Goal: Transaction & Acquisition: Register for event/course

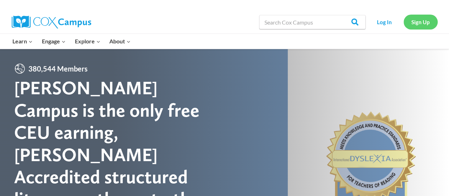
click at [417, 20] on link "Sign Up" at bounding box center [421, 22] width 34 height 15
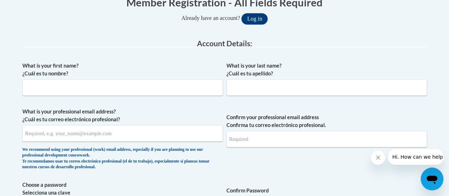
scroll to position [142, 0]
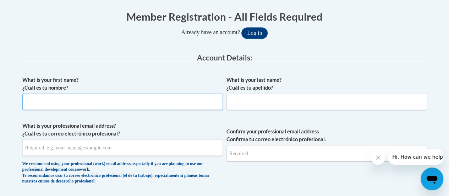
click at [177, 107] on input "What is your first name? ¿Cuál es tu nombre?" at bounding box center [122, 101] width 201 height 16
type input "[PERSON_NAME]"
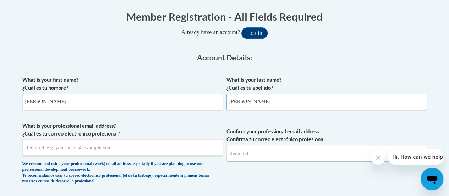
type input "[PERSON_NAME]"
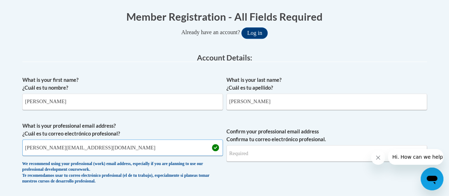
type input "[PERSON_NAME][EMAIL_ADDRESS][DOMAIN_NAME]"
click at [254, 153] on input "Confirm your professional email address Confirma tu correo electrónico profesio…" at bounding box center [327, 153] width 201 height 16
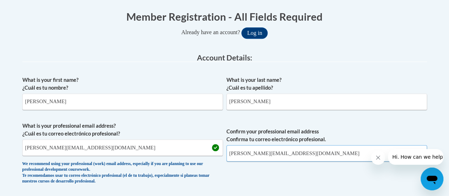
type input "hannah.kirkorian@rusd.org"
click at [252, 183] on span "Confirm your professional email address Confirma tu correo electrónico profesio…" at bounding box center [327, 155] width 201 height 66
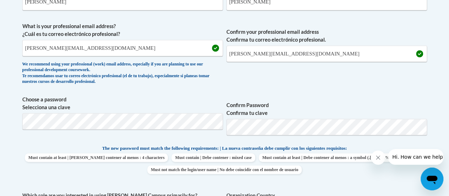
scroll to position [256, 0]
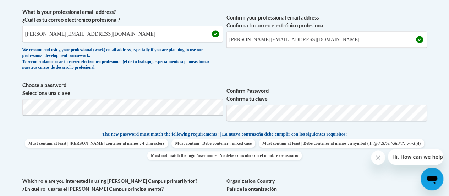
click at [296, 77] on div "What is your first name? ¿Cuál es tu nombre? Hannah What is your last name? ¿Cu…" at bounding box center [224, 124] width 405 height 330
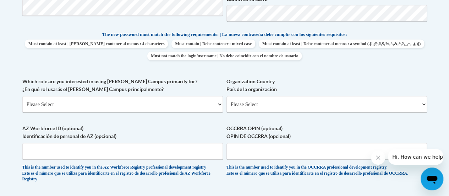
scroll to position [369, 0]
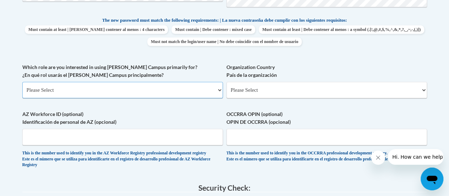
click at [117, 97] on select "Please Select College/University | Colegio/Universidad Community/Nonprofit Part…" at bounding box center [122, 90] width 201 height 16
select select "fbf2d438-af2f-41f8-98f1-81c410e29de3"
click at [22, 82] on select "Please Select College/University | Colegio/Universidad Community/Nonprofit Part…" at bounding box center [122, 90] width 201 height 16
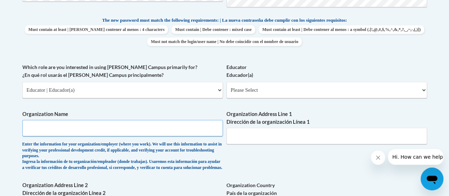
click at [111, 132] on input "Organization Name" at bounding box center [122, 128] width 201 height 16
type input "Racine Unified School District"
click at [240, 78] on label "Educator Educador(a)" at bounding box center [327, 71] width 201 height 16
click at [240, 82] on select "Please Select Early Learning/Daycare Teacher/Family Home Care Provider | Maestr…" at bounding box center [327, 90] width 201 height 16
click at [246, 88] on select "Please Select Early Learning/Daycare Teacher/Family Home Care Provider | Maestr…" at bounding box center [327, 90] width 201 height 16
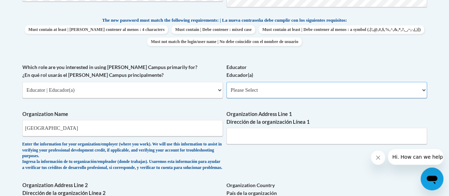
select select "8e40623d-54d0-45cd-9f92-5df65cd3f8cf"
click at [227, 82] on select "Please Select Early Learning/Daycare Teacher/Family Home Care Provider | Maestr…" at bounding box center [327, 90] width 201 height 16
click at [259, 136] on input "Organization Address Line 1 Dirección de la organización Línea 1" at bounding box center [327, 135] width 201 height 16
type input "3109 Mount Pleasant St. Racine, WI 53404"
click at [224, 162] on div "What is your first name? ¿Cuál es tu nombre? Hannah What is your last name? ¿Cu…" at bounding box center [224, 69] width 405 height 448
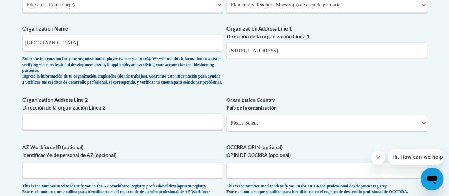
scroll to position [469, 0]
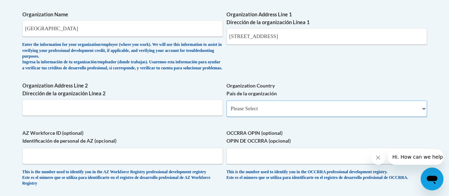
click at [248, 113] on select "Please Select United States | Estados Unidos Outside of the United States | Fue…" at bounding box center [327, 108] width 201 height 16
select select "ad49bcad-a171-4b2e-b99c-48b446064914"
click at [227, 106] on select "Please Select United States | Estados Unidos Outside of the United States | Fue…" at bounding box center [327, 108] width 201 height 16
select select
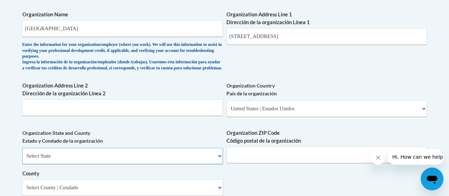
click at [147, 159] on select "Select State Alabama Alaska Arizona Arkansas California Colorado Connecticut De…" at bounding box center [122, 155] width 201 height 16
select select "Wisconsin"
click at [22, 153] on select "Select State Alabama Alaska Arizona Arkansas California Colorado Connecticut De…" at bounding box center [122, 155] width 201 height 16
click at [263, 158] on input "Organization ZIP Code Código postal de la organización" at bounding box center [327, 154] width 201 height 16
type input "53404"
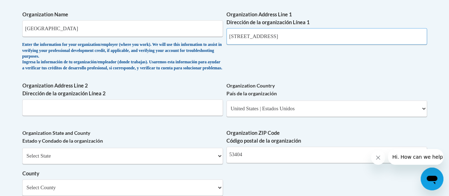
drag, startPoint x: 286, startPoint y: 36, endPoint x: 416, endPoint y: 10, distance: 133.2
click at [416, 11] on span "Organization Address Line 1 Dirección de la organización Línea 1 3109 Mount Ple…" at bounding box center [327, 28] width 201 height 34
type input "3109 Mount Pleasant St"
click at [154, 135] on label "Organization State and County Estado y Condado de la organización" at bounding box center [122, 137] width 201 height 16
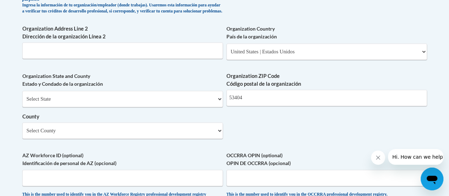
scroll to position [540, 0]
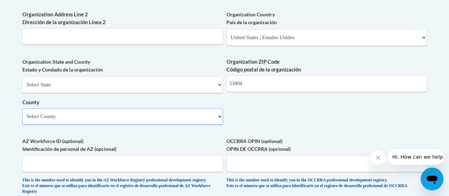
click at [148, 121] on select "Select County Adams Ashland Barron Bayfield Brown Buffalo Burnett Calumet Chipp…" at bounding box center [122, 116] width 201 height 16
select select "Racine"
click at [22, 113] on select "Select County Adams Ashland Barron Bayfield Brown Buffalo Burnett Calumet Chipp…" at bounding box center [122, 116] width 201 height 16
click at [162, 146] on label "AZ Workforce ID (optional) Identificación de personal de AZ (opcional)" at bounding box center [122, 145] width 201 height 16
click at [162, 155] on input "AZ Workforce ID (optional) Identificación de personal de AZ (opcional)" at bounding box center [122, 163] width 201 height 16
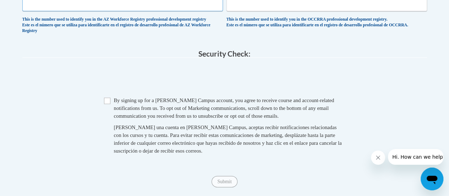
scroll to position [708, 0]
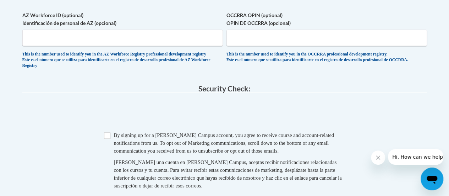
scroll to position [651, 0]
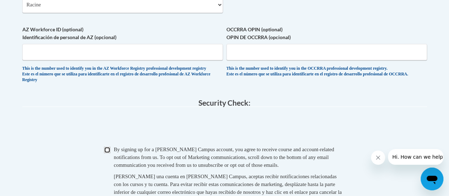
click at [108, 153] on input "Checkbox" at bounding box center [107, 149] width 6 height 6
checkbox input "true"
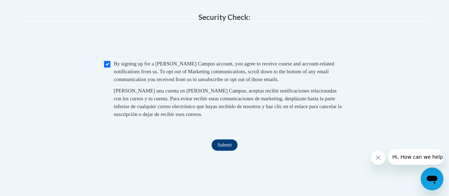
scroll to position [751, 0]
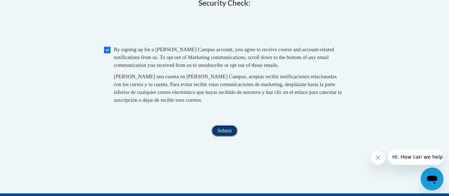
click at [224, 136] on input "Submit" at bounding box center [225, 130] width 26 height 11
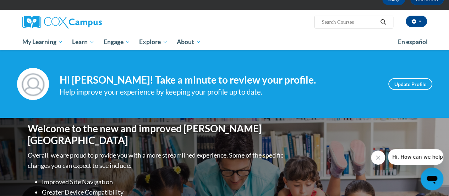
scroll to position [28, 0]
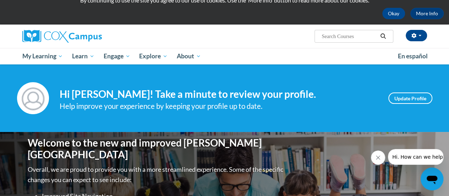
click at [222, 38] on div "Hannah Kirkorian (Central Daylight Time GMT-0500 ) My Profile Inbox My Transcri…" at bounding box center [294, 34] width 277 height 18
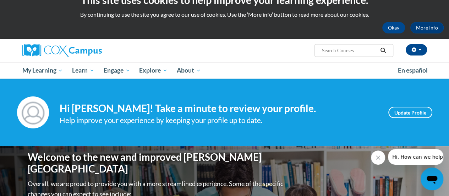
scroll to position [0, 0]
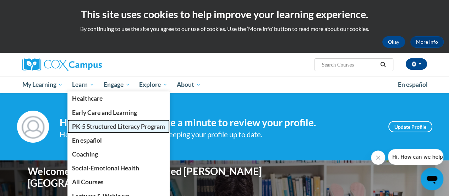
click at [89, 124] on span "PK-5 Structured Literacy Program" at bounding box center [118, 126] width 93 height 7
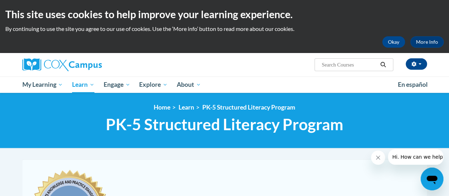
click at [358, 63] on input "Search..." at bounding box center [349, 64] width 57 height 9
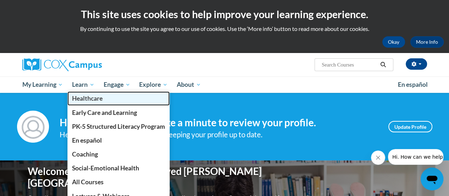
click at [77, 92] on link "Healthcare" at bounding box center [118, 98] width 102 height 14
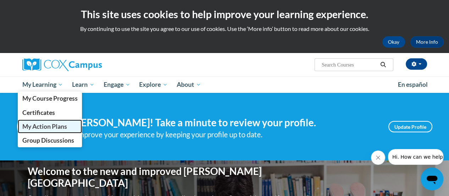
click at [47, 129] on span "My Action Plans" at bounding box center [44, 126] width 45 height 7
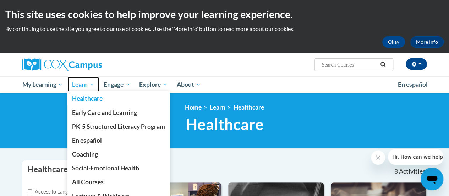
click at [74, 86] on span "Learn" at bounding box center [83, 84] width 22 height 9
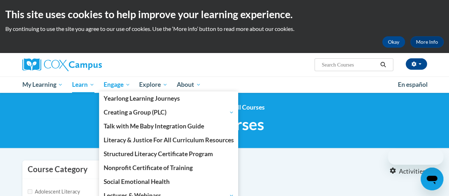
click at [101, 86] on link "Engage" at bounding box center [117, 84] width 36 height 16
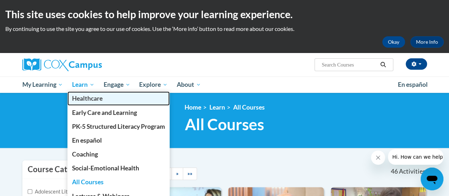
click at [82, 92] on link "Healthcare" at bounding box center [118, 98] width 102 height 14
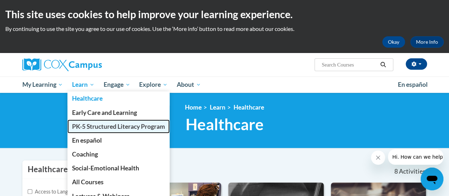
click at [90, 127] on span "PK-5 Structured Literacy Program" at bounding box center [118, 126] width 93 height 7
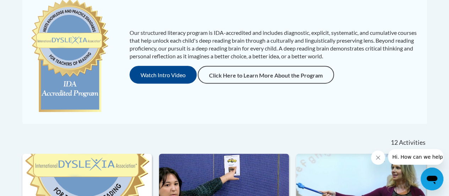
scroll to position [129, 0]
